Goal: Task Accomplishment & Management: Manage account settings

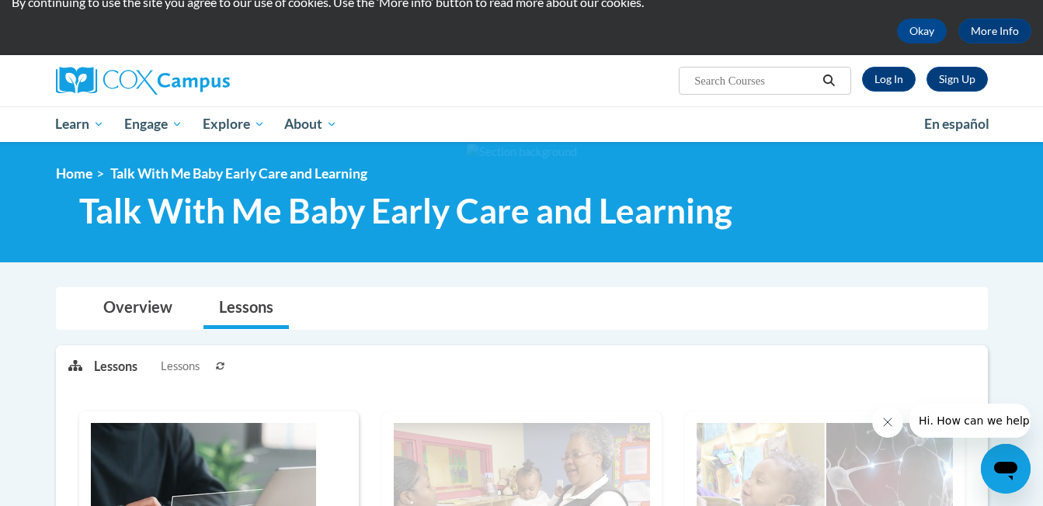
scroll to position [50, 0]
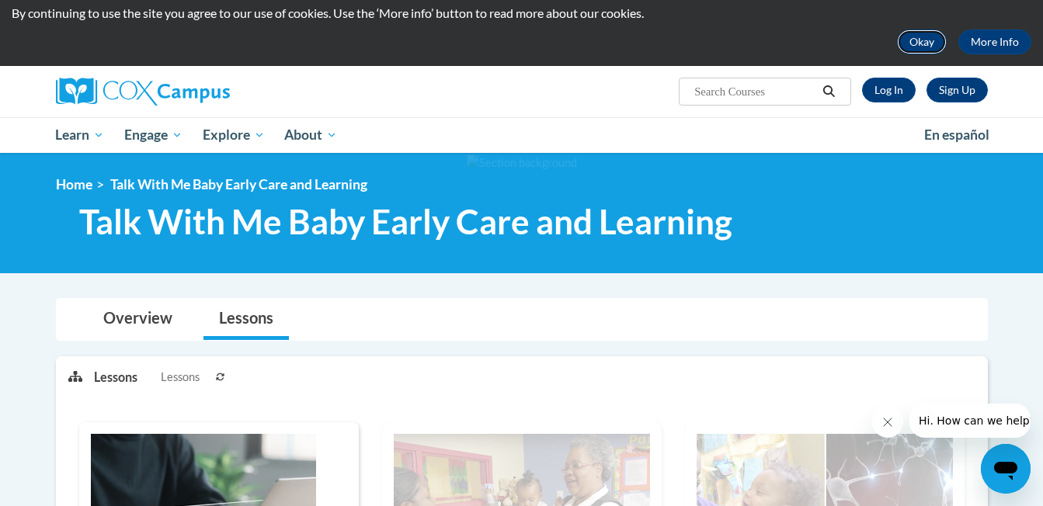
click at [916, 38] on button "Okay" at bounding box center [922, 42] width 50 height 25
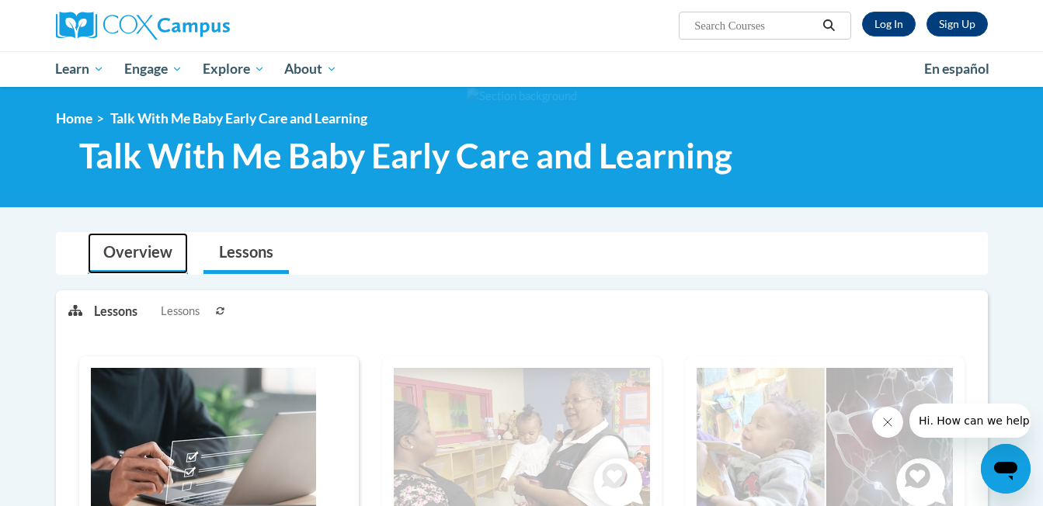
click at [135, 255] on link "Overview" at bounding box center [138, 253] width 100 height 41
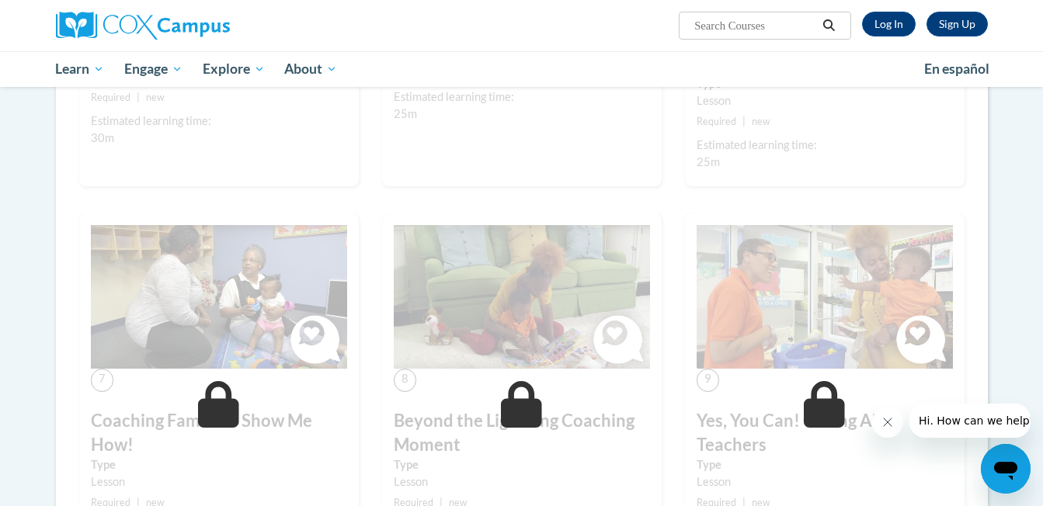
scroll to position [1573, 0]
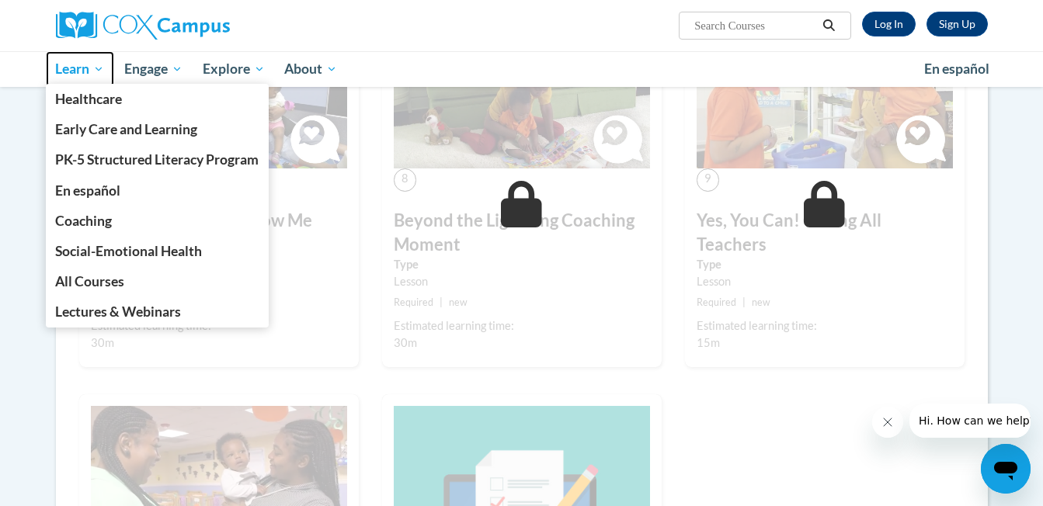
click at [86, 70] on span "Learn" at bounding box center [79, 69] width 49 height 19
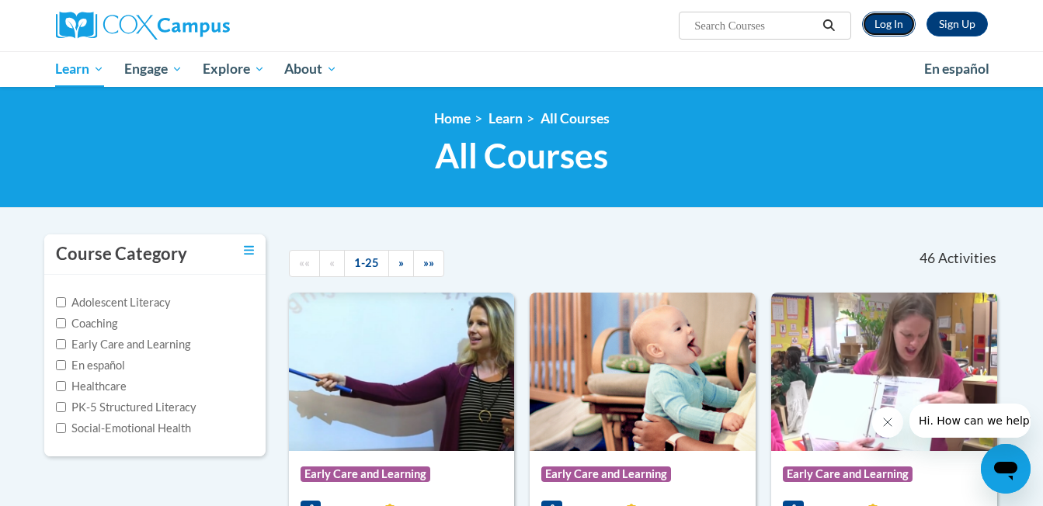
click at [885, 19] on link "Log In" at bounding box center [889, 24] width 54 height 25
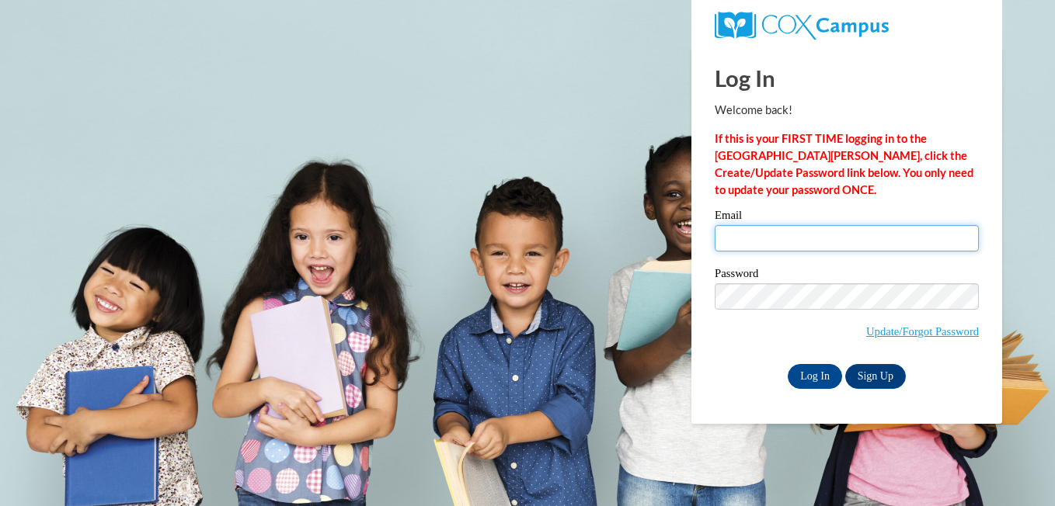
click at [843, 232] on input "Email" at bounding box center [846, 238] width 264 height 26
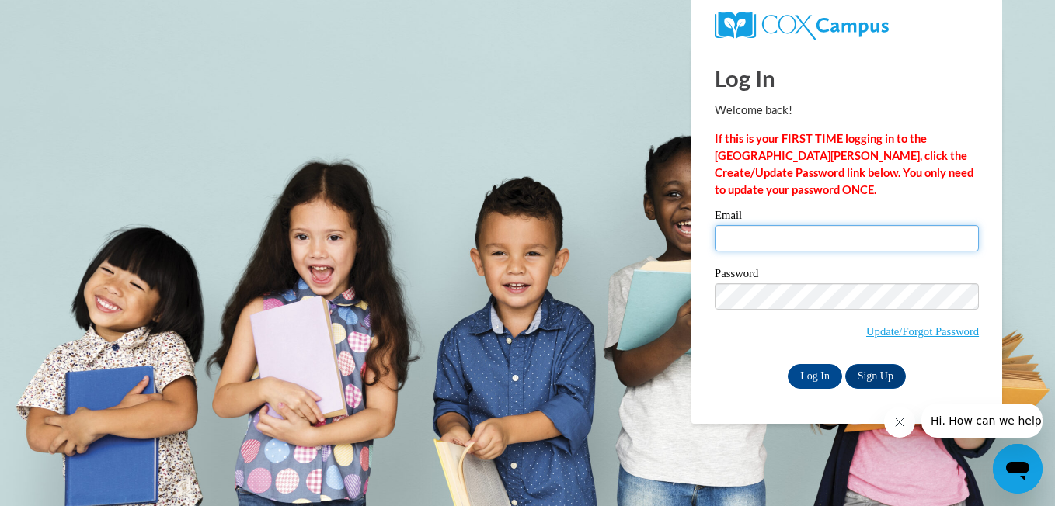
type input "janaemadden11@gmail.com"
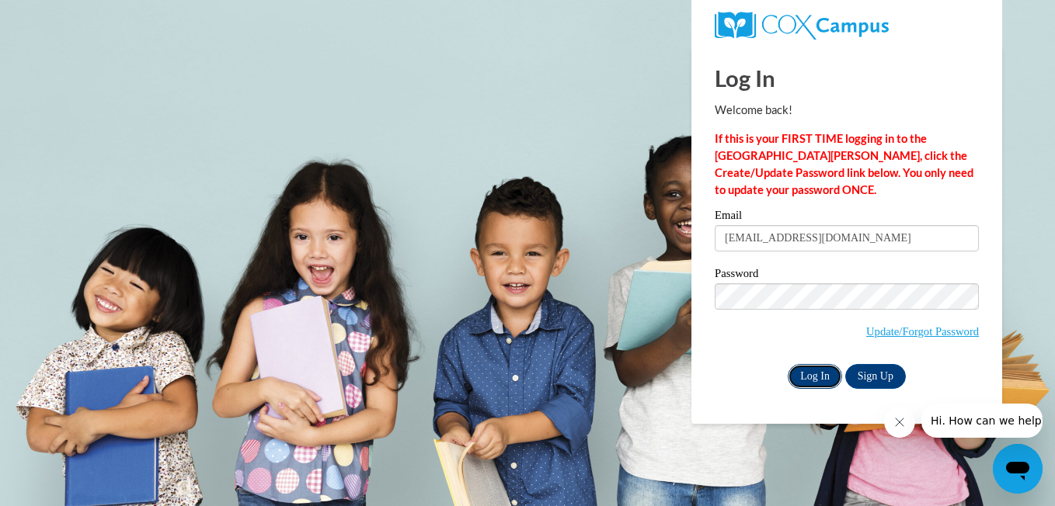
click at [812, 368] on input "Log In" at bounding box center [814, 376] width 54 height 25
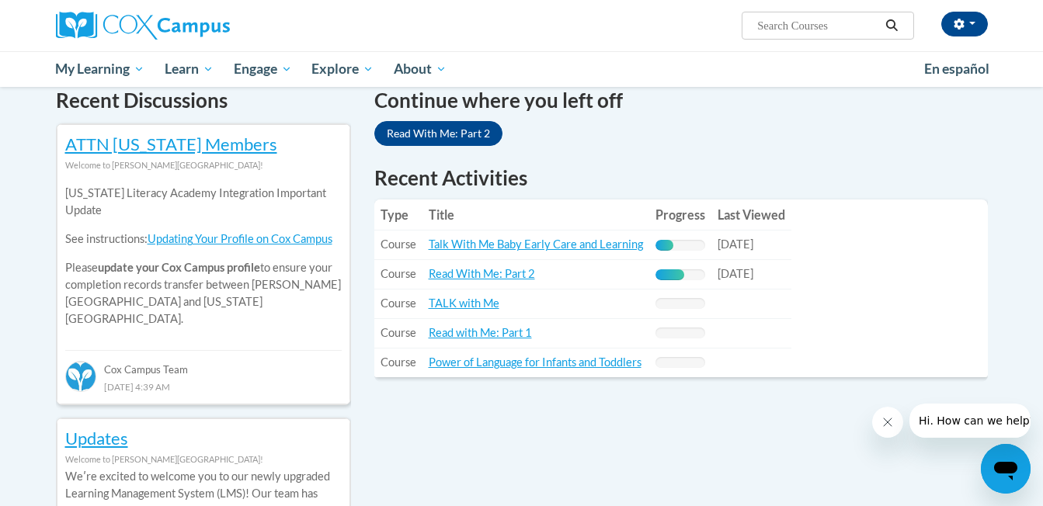
scroll to position [484, 0]
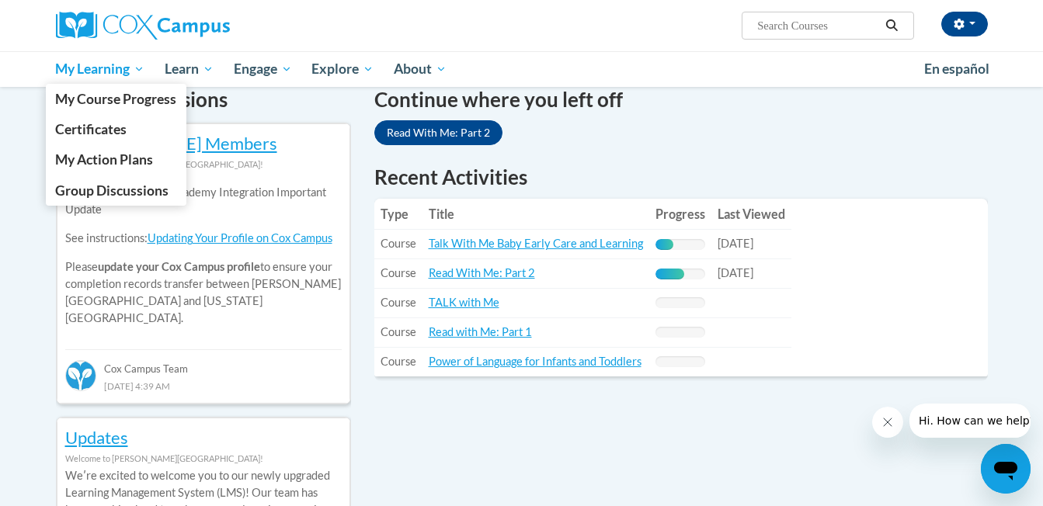
click at [114, 71] on span "My Learning" at bounding box center [99, 69] width 89 height 19
click at [136, 104] on span "My Course Progress" at bounding box center [115, 99] width 121 height 16
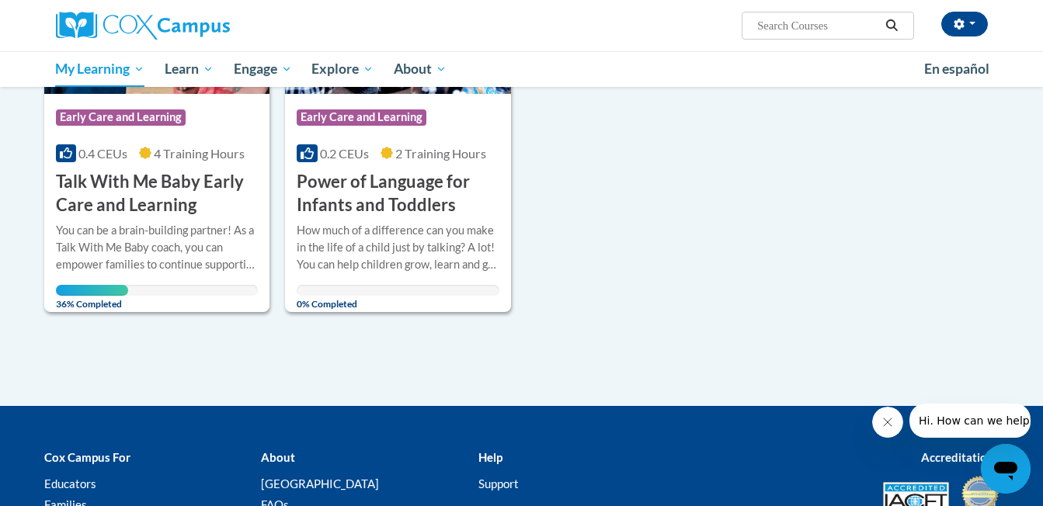
scroll to position [731, 0]
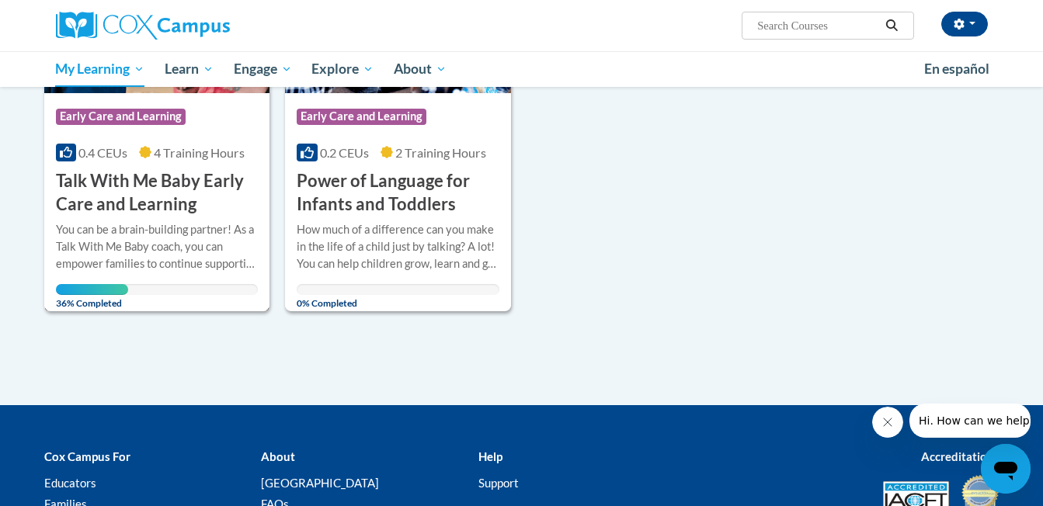
click at [205, 221] on div "You can be a brain-building partner! As a Talk With Me Baby coach, you can empo…" at bounding box center [157, 246] width 203 height 51
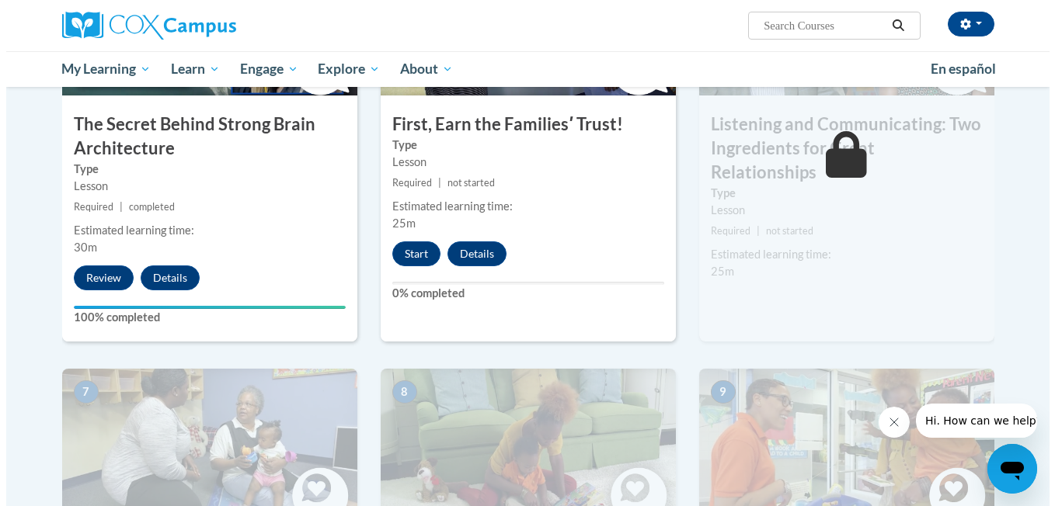
scroll to position [899, 0]
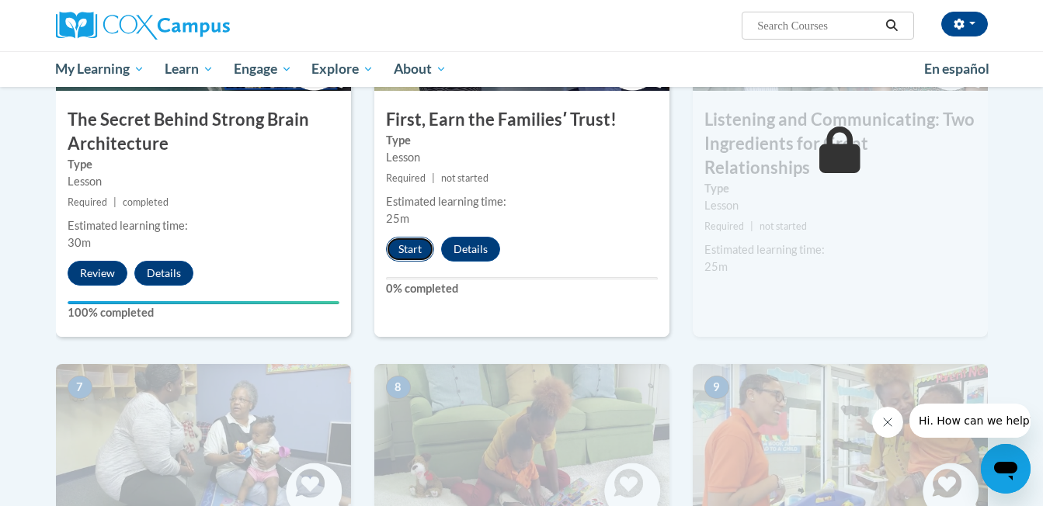
click at [410, 254] on button "Start" at bounding box center [410, 249] width 48 height 25
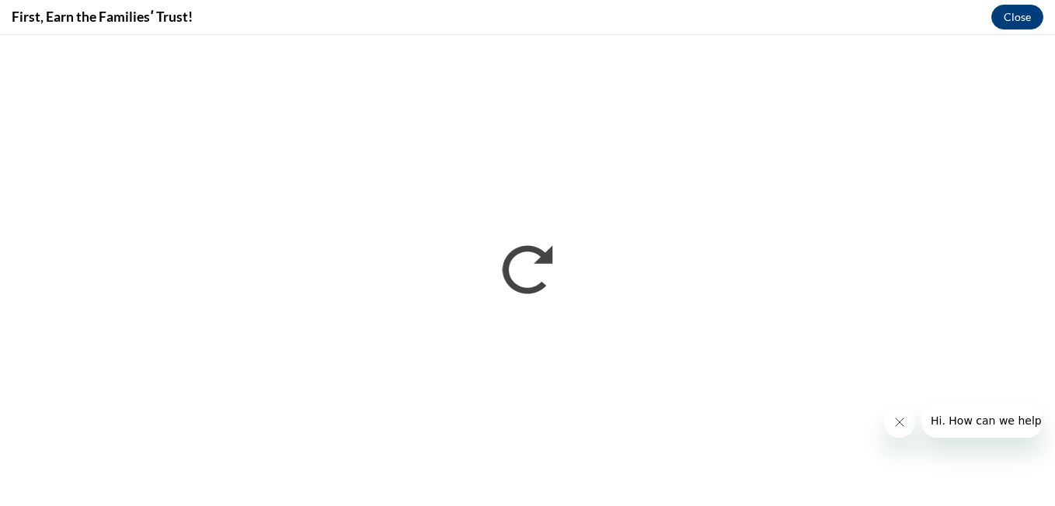
scroll to position [0, 0]
